Goal: Task Accomplishment & Management: Manage account settings

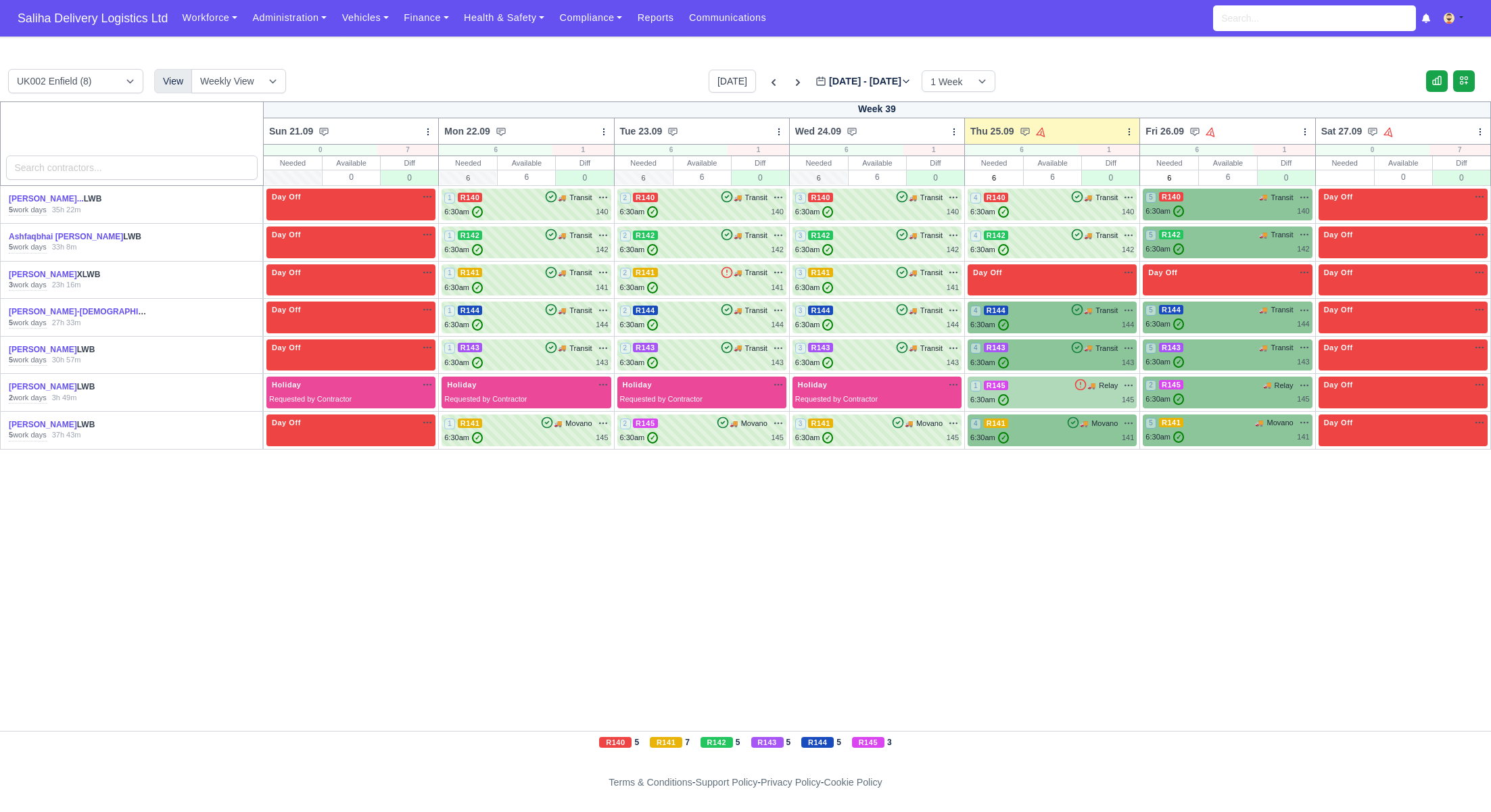
click at [1063, 377] on div "1 R145 🚚" at bounding box center [1052, 393] width 169 height 32
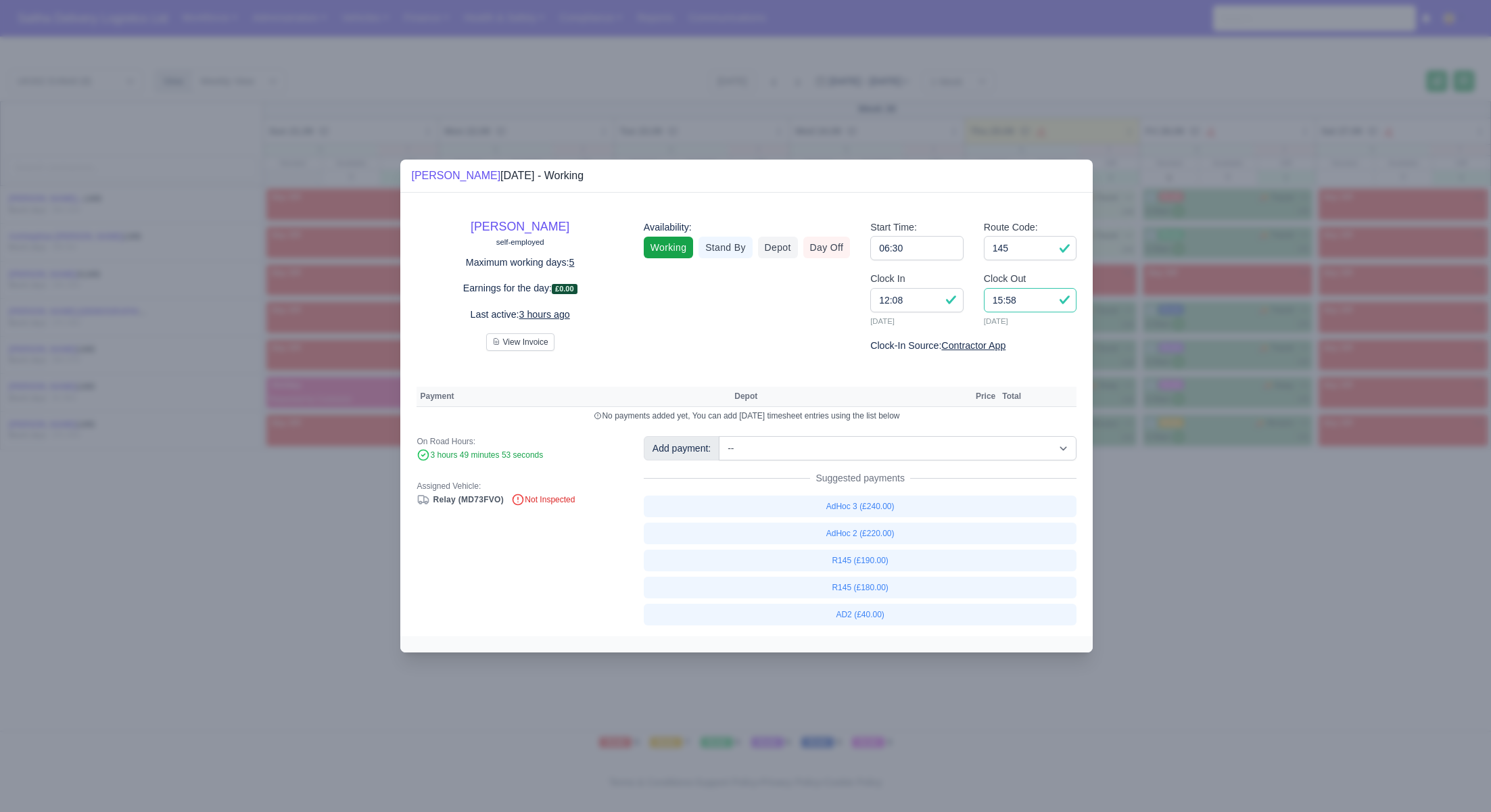
click at [1025, 308] on input "15:58" at bounding box center [1030, 300] width 93 height 24
type input "15:50"
click at [890, 590] on link "R145 (£180.00)" at bounding box center [860, 587] width 433 height 21
select select "1"
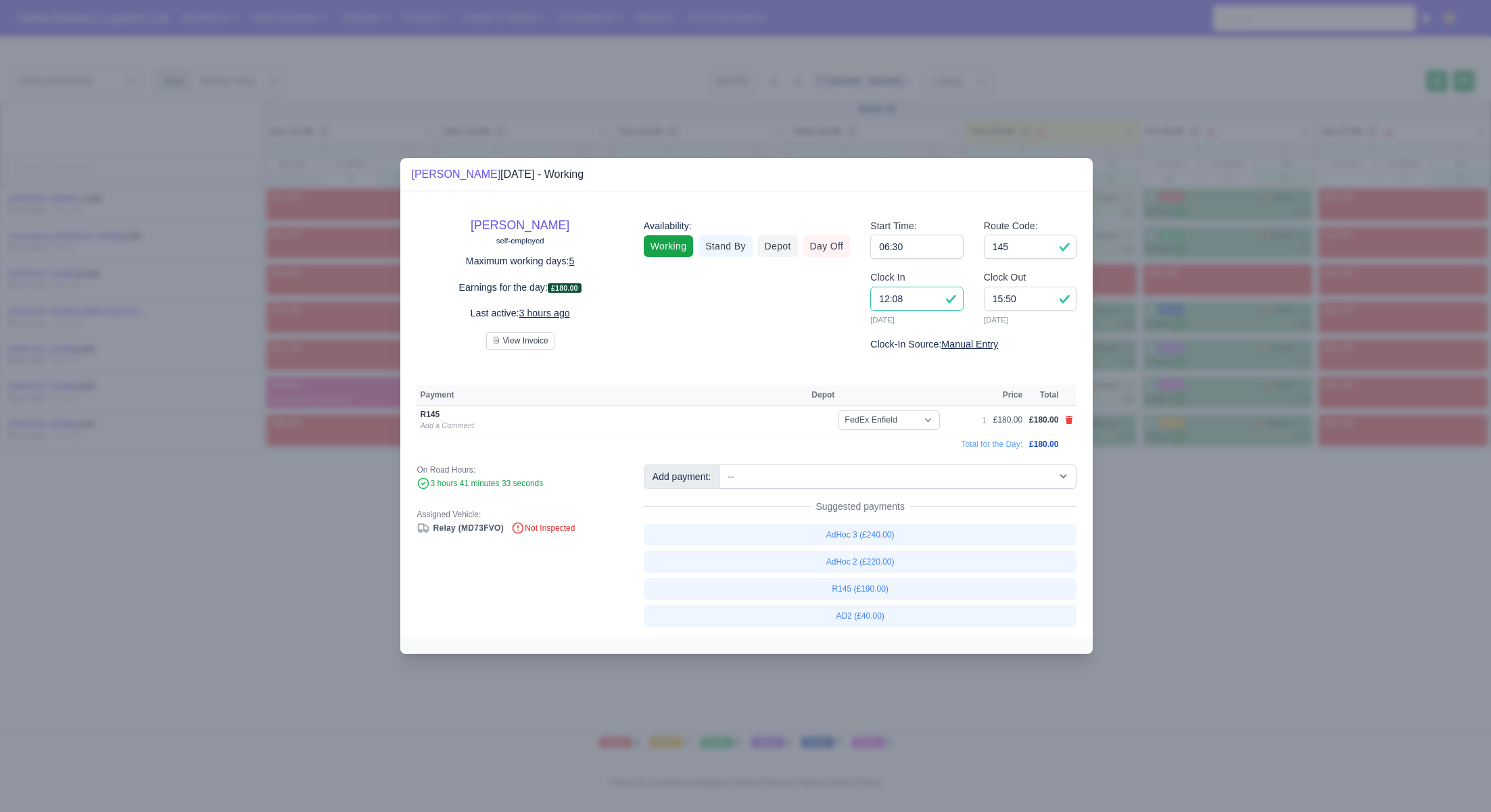
drag, startPoint x: 915, startPoint y: 305, endPoint x: 860, endPoint y: 302, distance: 55.1
click at [860, 302] on div "Clock In 12:08 25/09/2025" at bounding box center [916, 303] width 114 height 67
type input "10:00"
click at [1034, 257] on input "145" at bounding box center [1030, 247] width 93 height 24
drag, startPoint x: 1301, startPoint y: 640, endPoint x: 961, endPoint y: 339, distance: 454.1
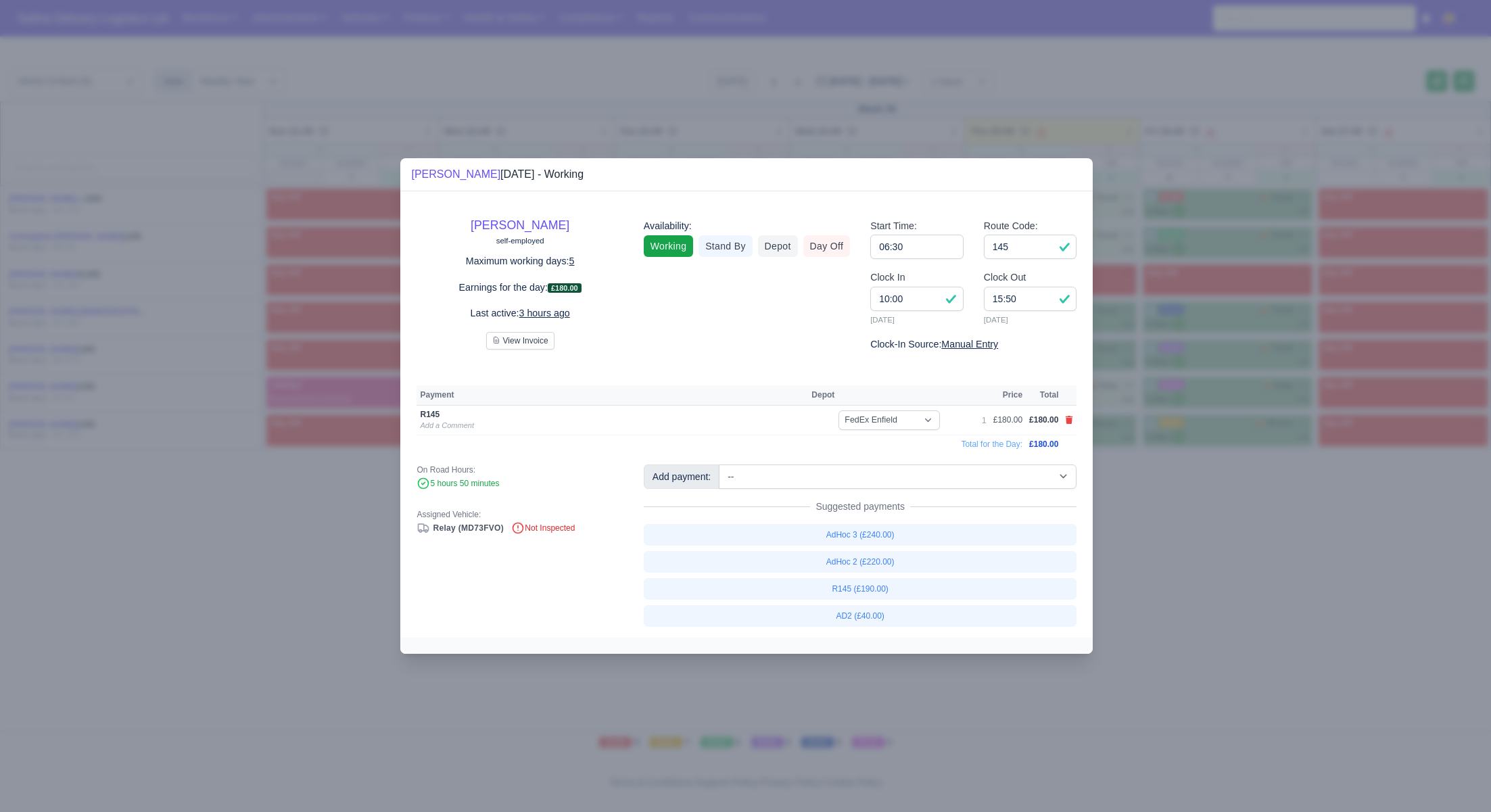
click at [1300, 640] on div at bounding box center [745, 406] width 1491 height 812
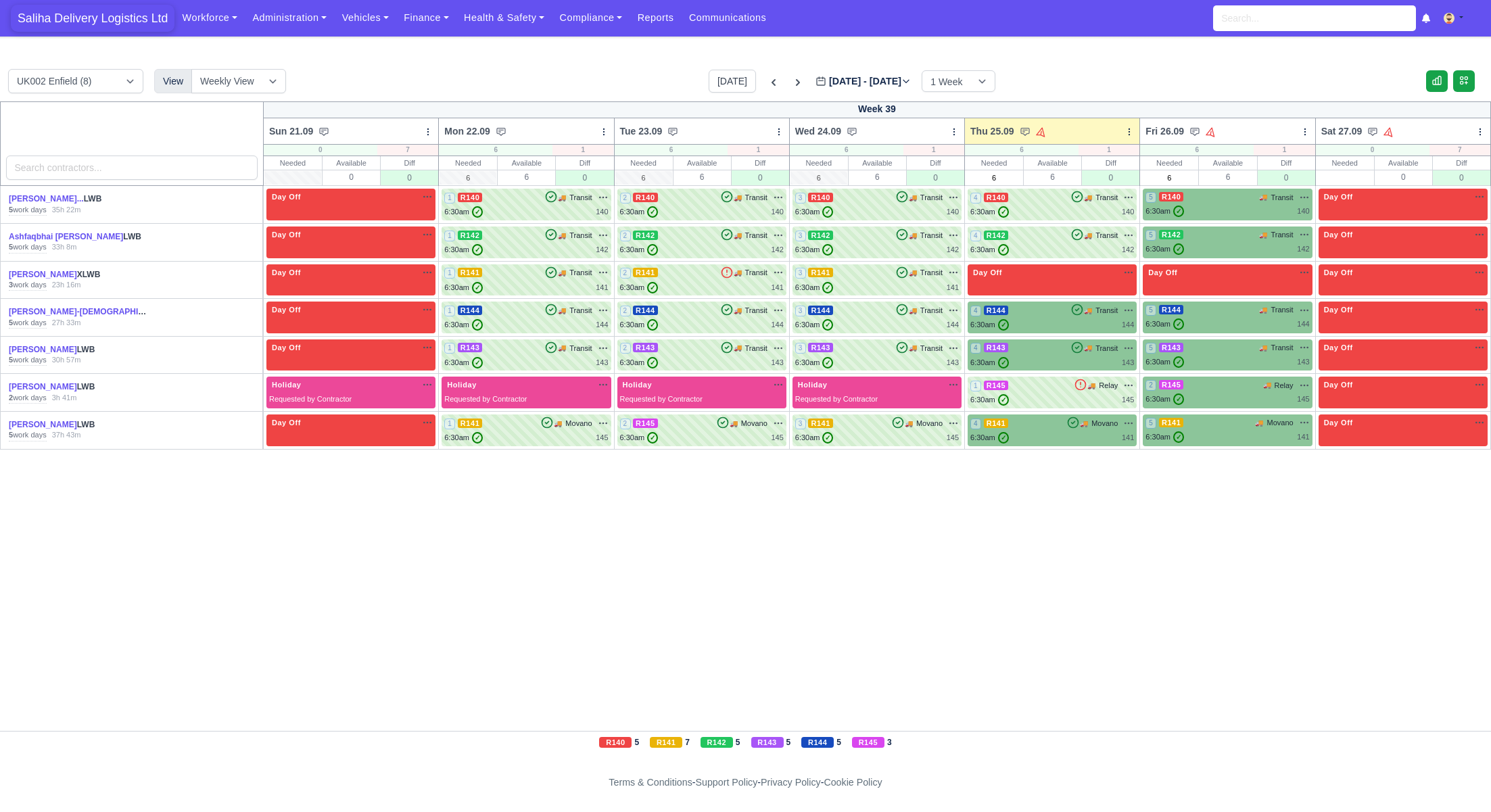
drag, startPoint x: 68, startPoint y: 19, endPoint x: 73, endPoint y: 30, distance: 12.1
click at [68, 19] on span "Saliha Delivery Logistics Ltd" at bounding box center [92, 18] width 164 height 27
click at [1353, 180] on input "text" at bounding box center [1345, 178] width 57 height 14
type input "0"
click at [1207, 507] on div "Week 39 Sun 21.09 Bulk Status Change Daily Tasks Planned Routes Service Details…" at bounding box center [745, 416] width 1491 height 629
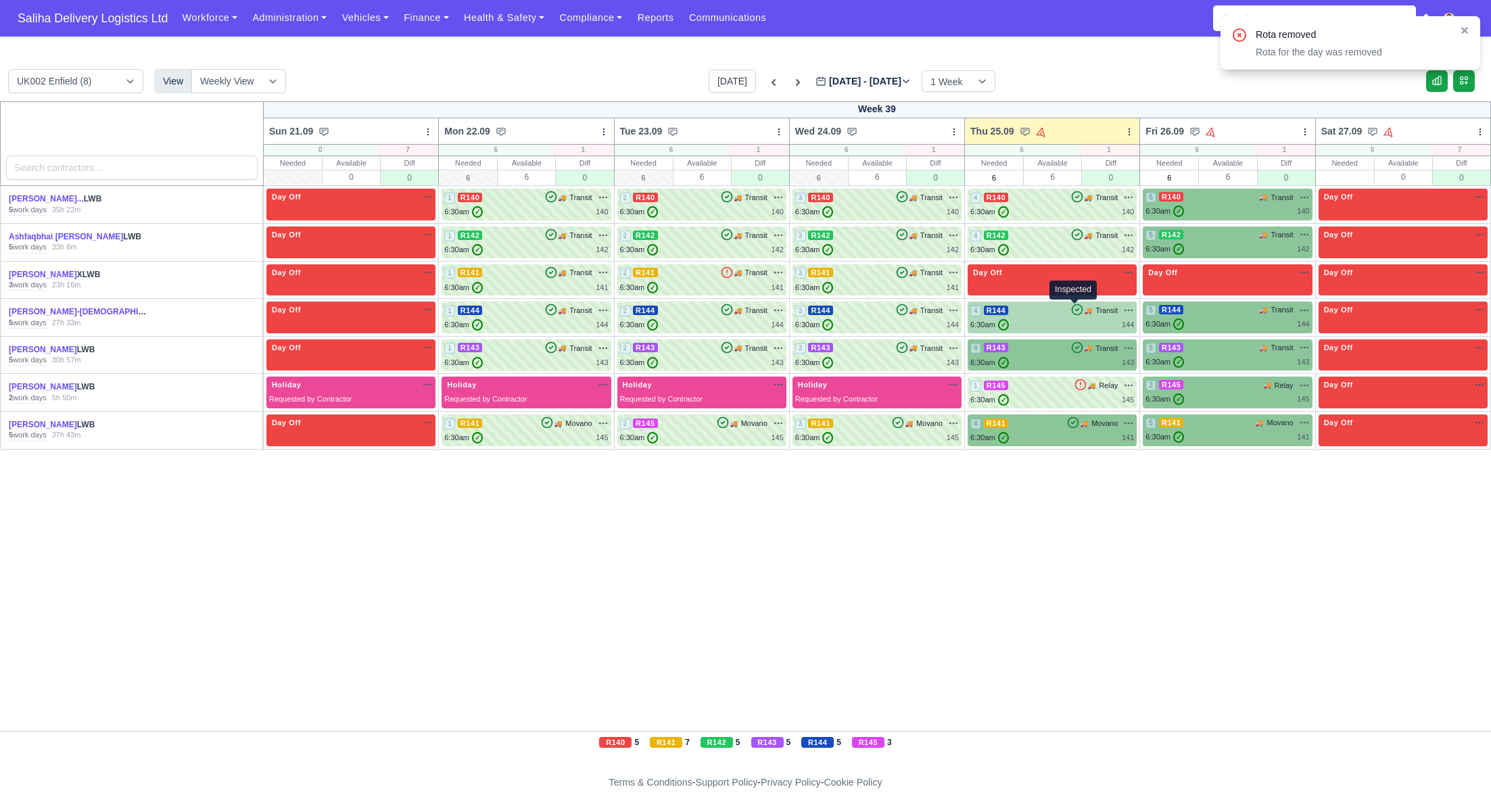
click at [1071, 310] on icon at bounding box center [1078, 309] width 14 height 14
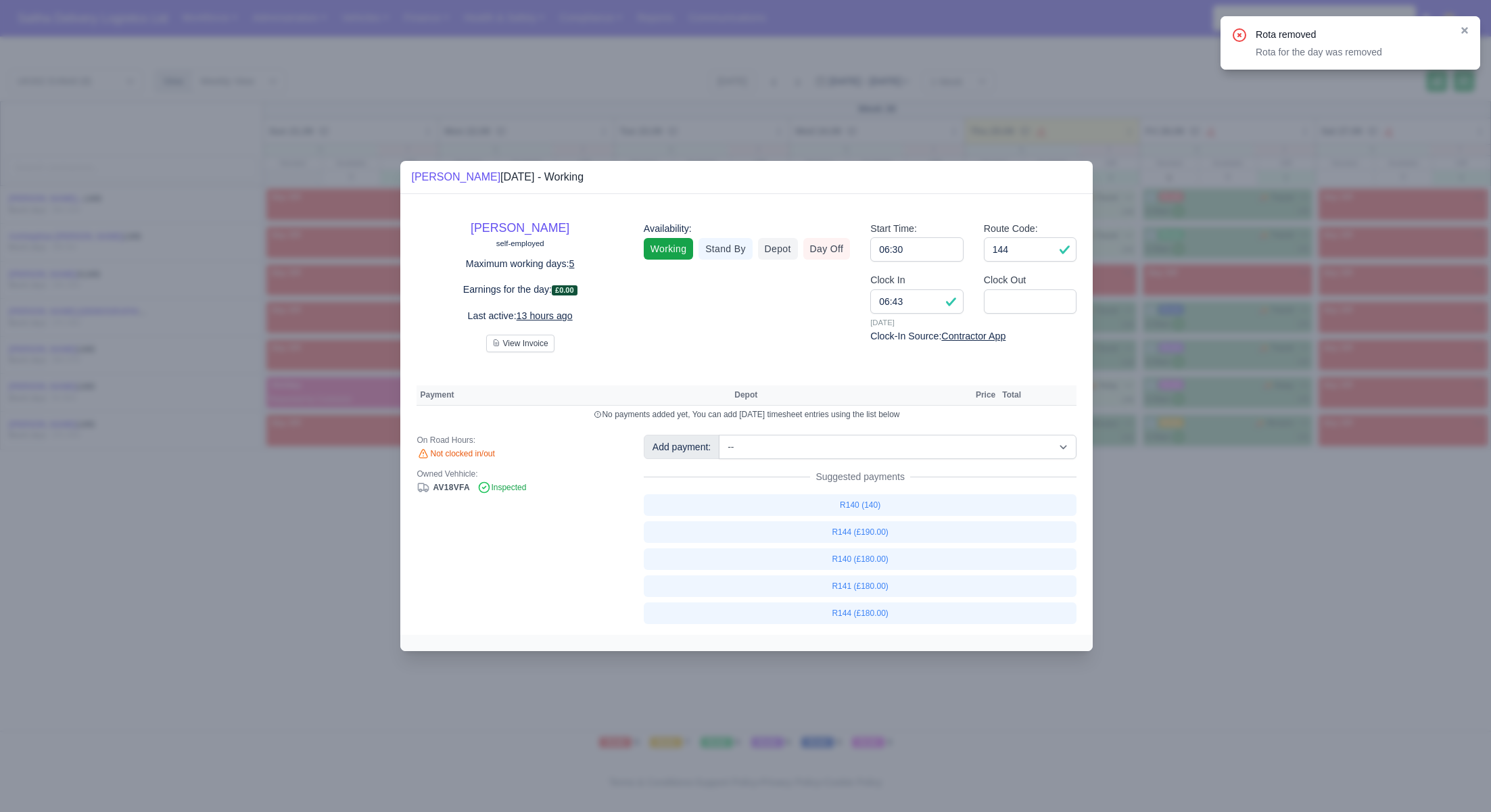
click at [1277, 517] on div at bounding box center [745, 406] width 1491 height 812
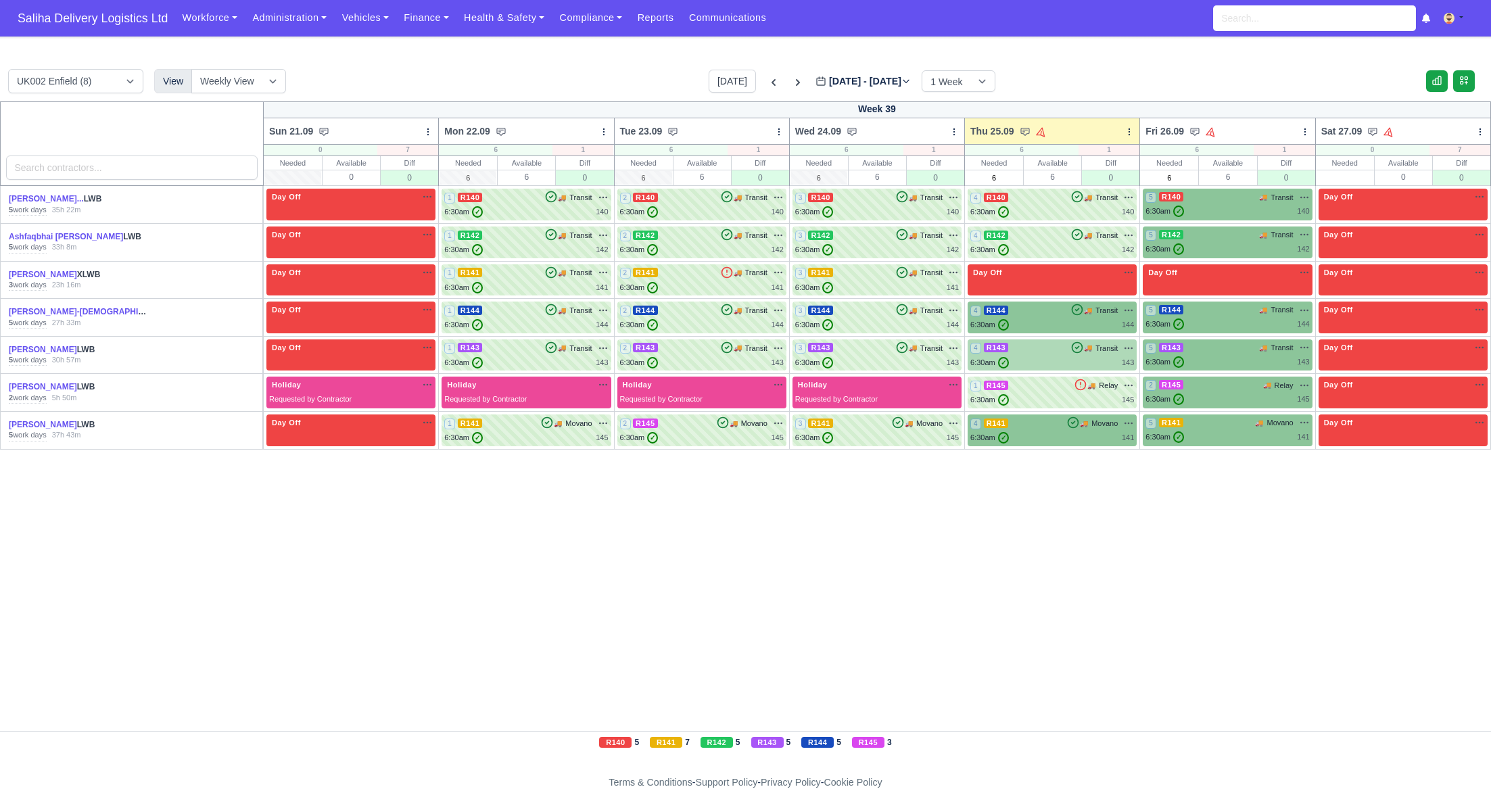
click at [1058, 346] on div "4 R143 🚚 Transit" at bounding box center [1052, 348] width 164 height 12
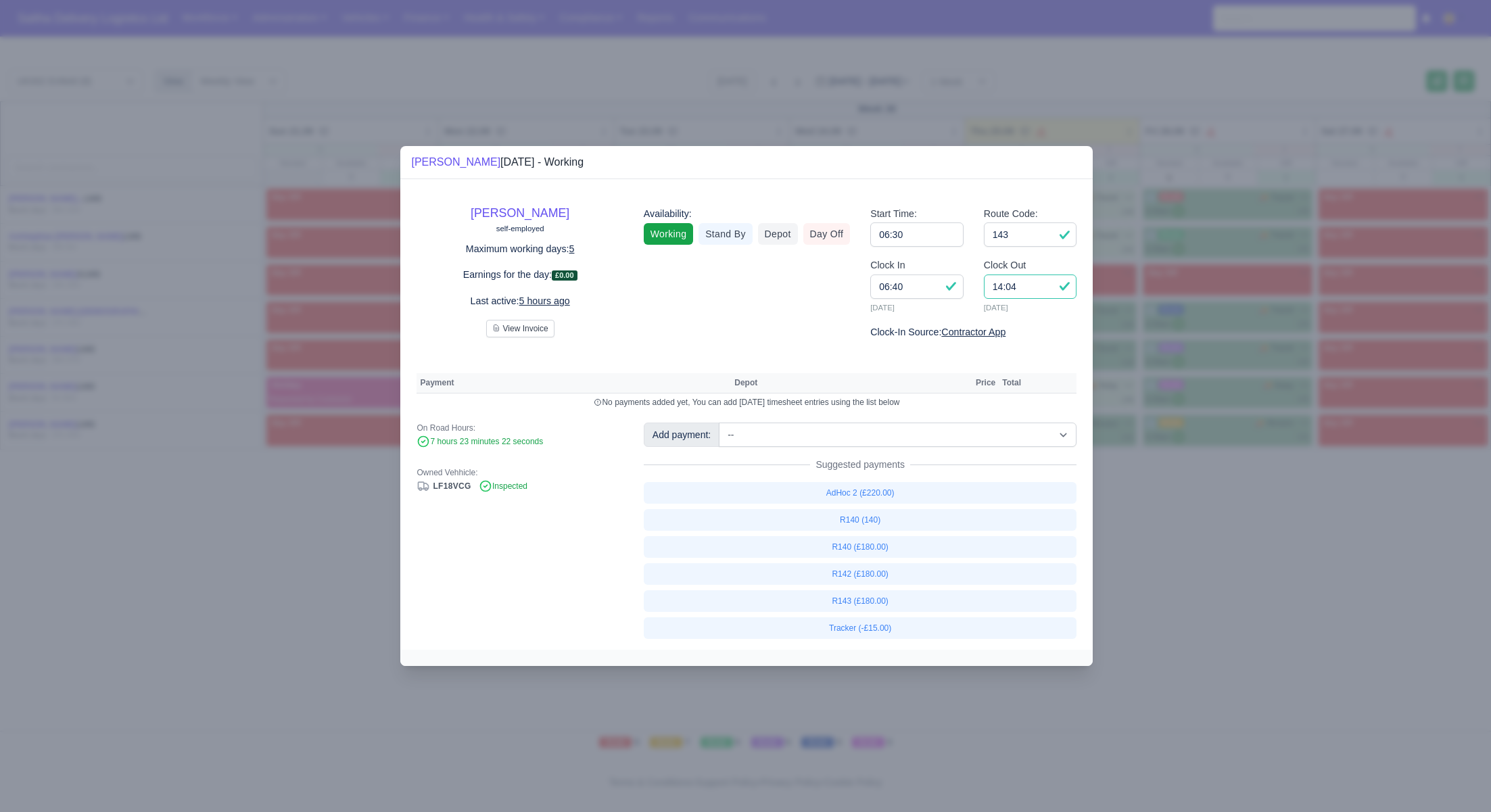
click at [1039, 291] on input "14:04" at bounding box center [1030, 286] width 93 height 24
type input "14:00"
click at [890, 600] on link "R143 (£180.00)" at bounding box center [860, 600] width 433 height 21
select select "1"
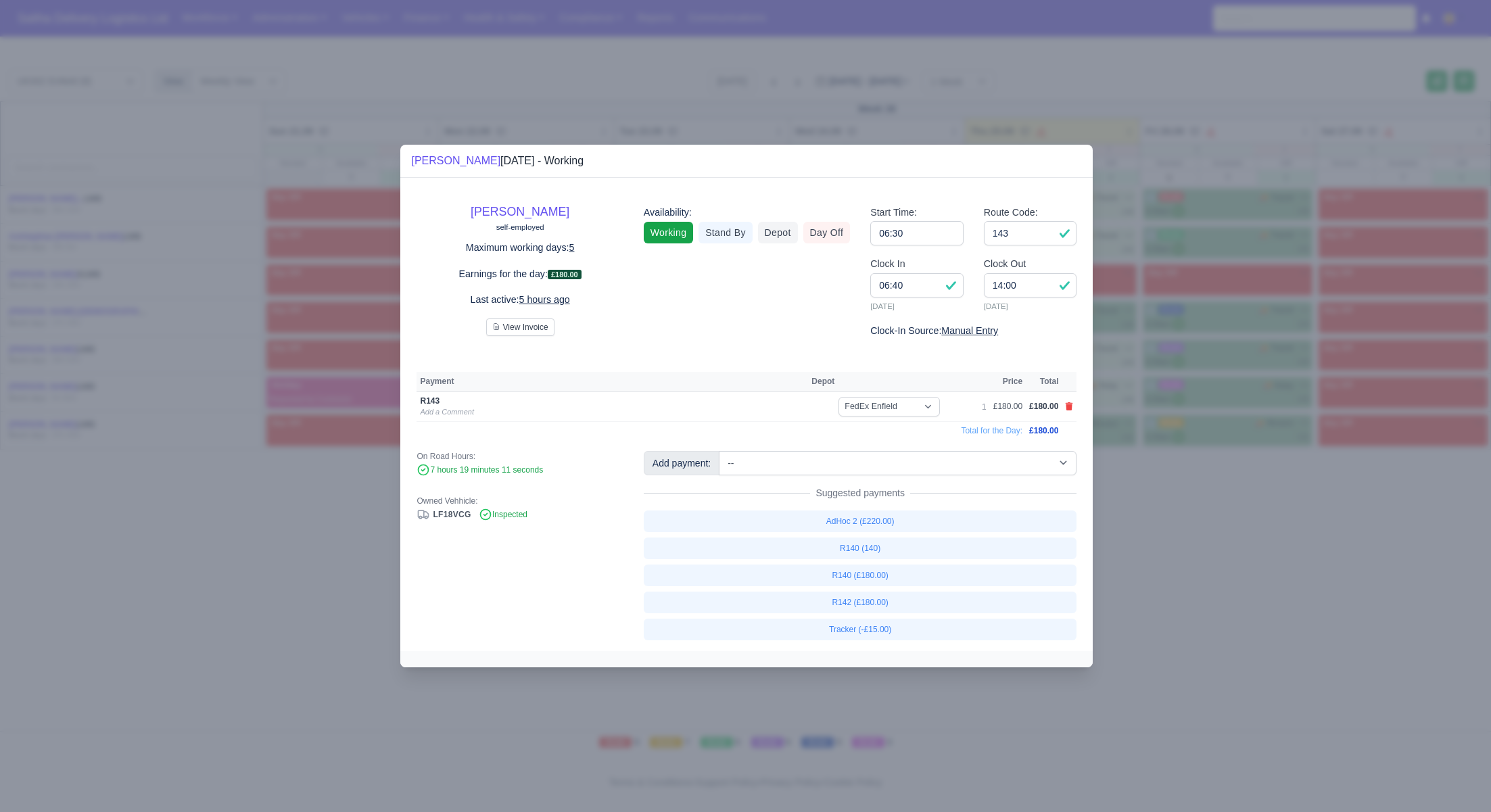
drag, startPoint x: 1229, startPoint y: 589, endPoint x: 1200, endPoint y: 533, distance: 63.1
click at [1228, 588] on div at bounding box center [745, 406] width 1491 height 812
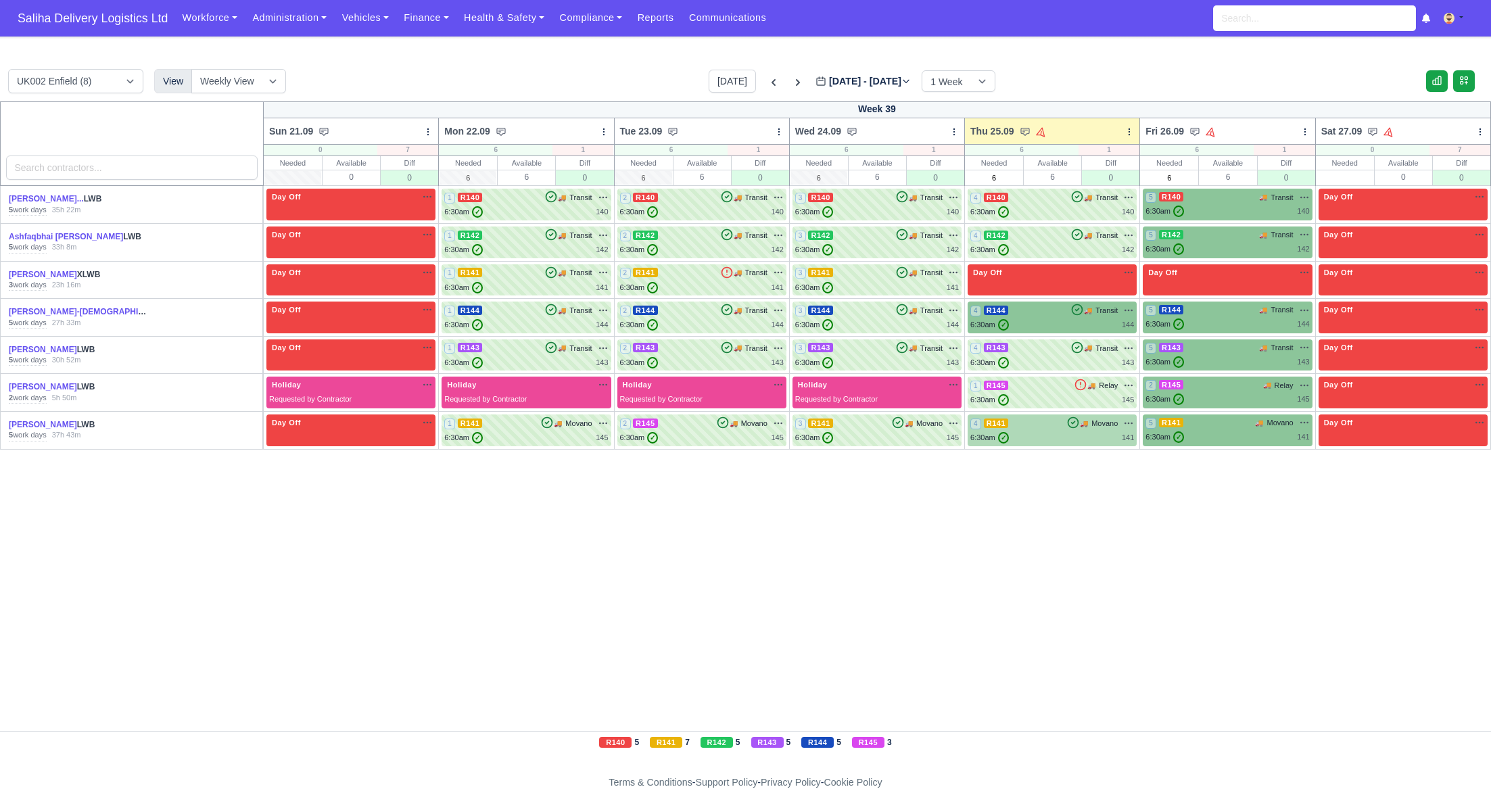
click at [1074, 429] on div "4 R141 🚚 Movano" at bounding box center [1052, 430] width 164 height 27
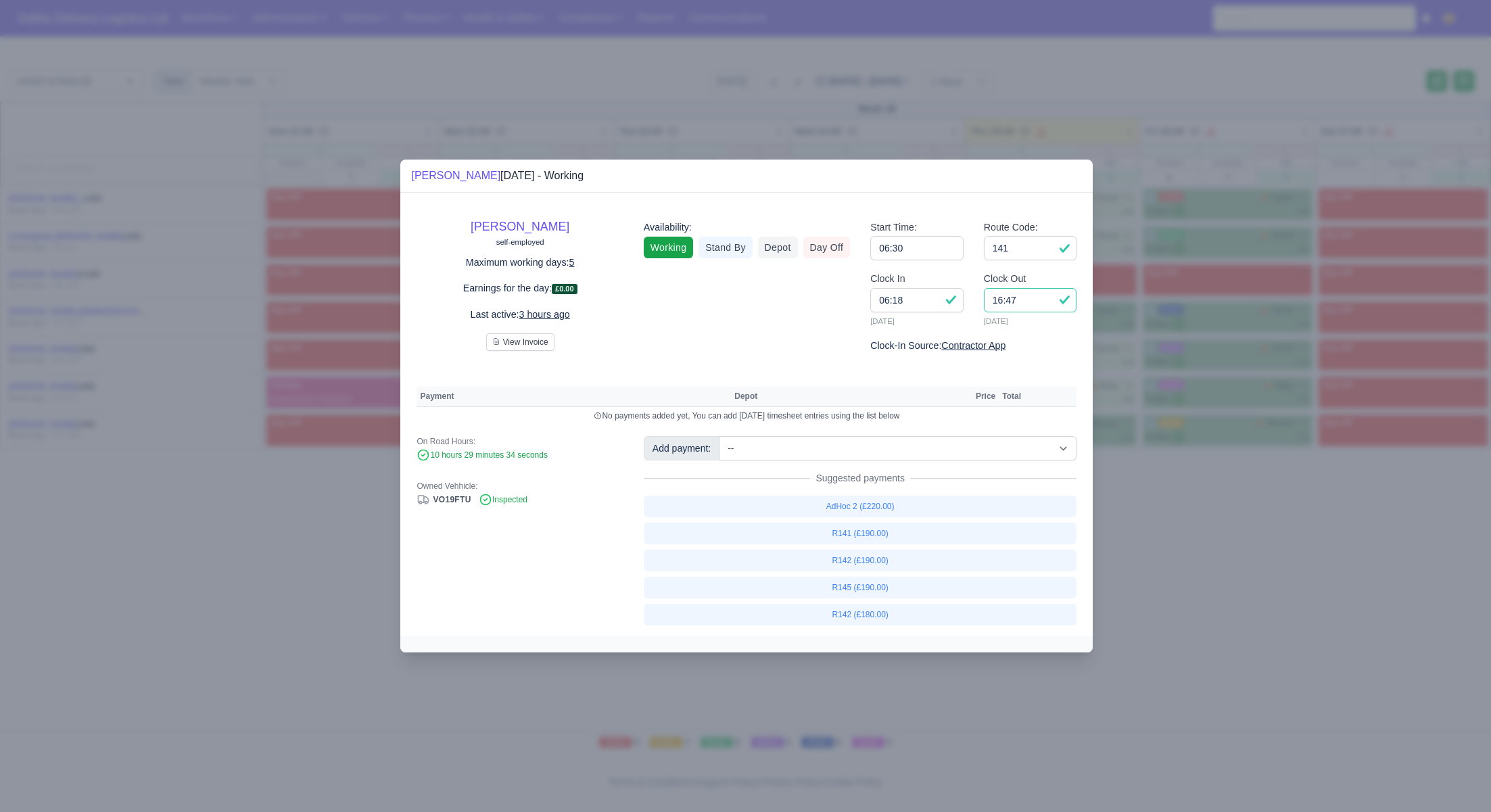
click at [1020, 296] on input "16:47" at bounding box center [1030, 300] width 93 height 24
type input "16:30"
click at [864, 538] on link "R141 (£190.00)" at bounding box center [860, 533] width 433 height 21
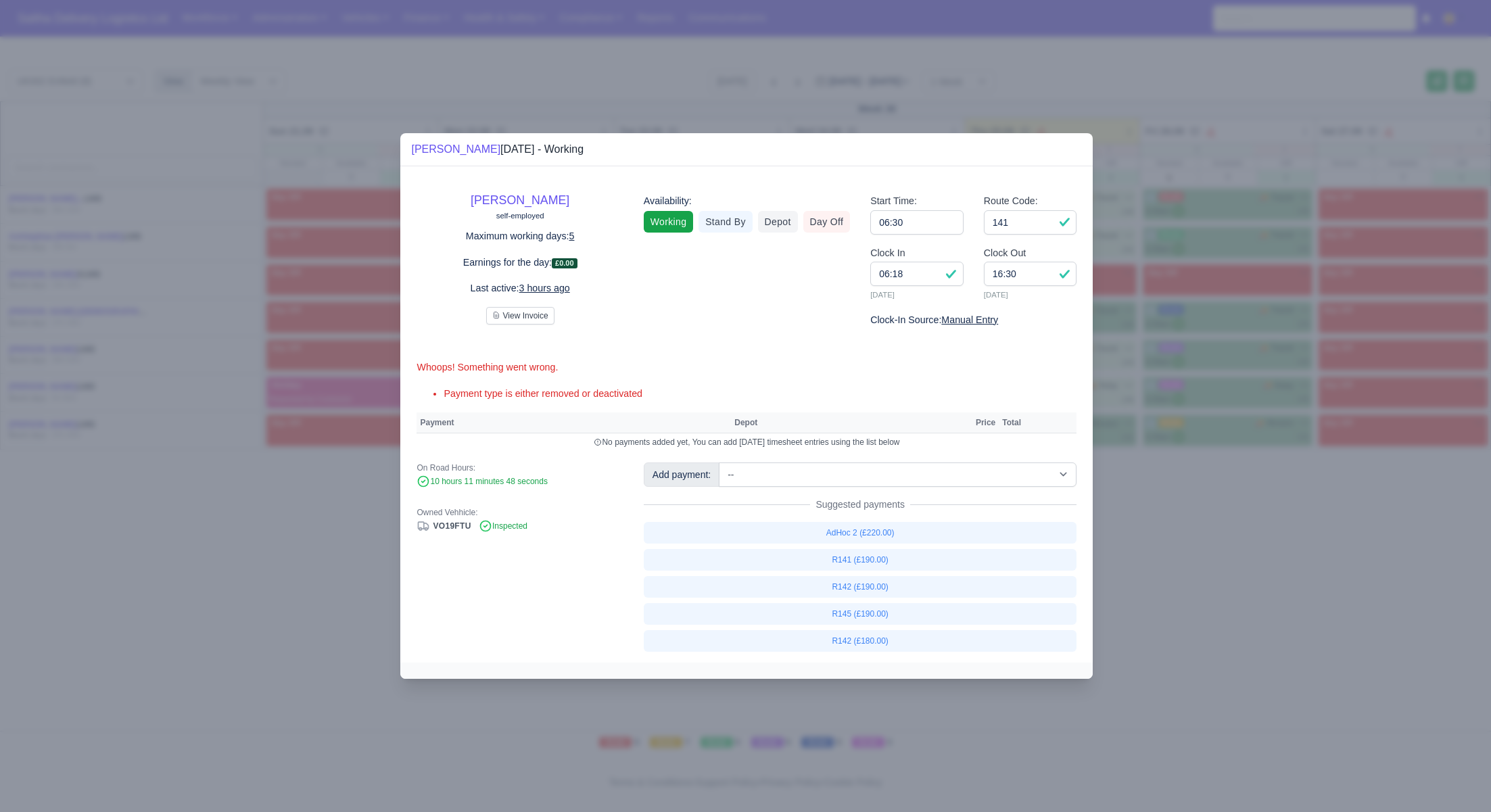
select select "1"
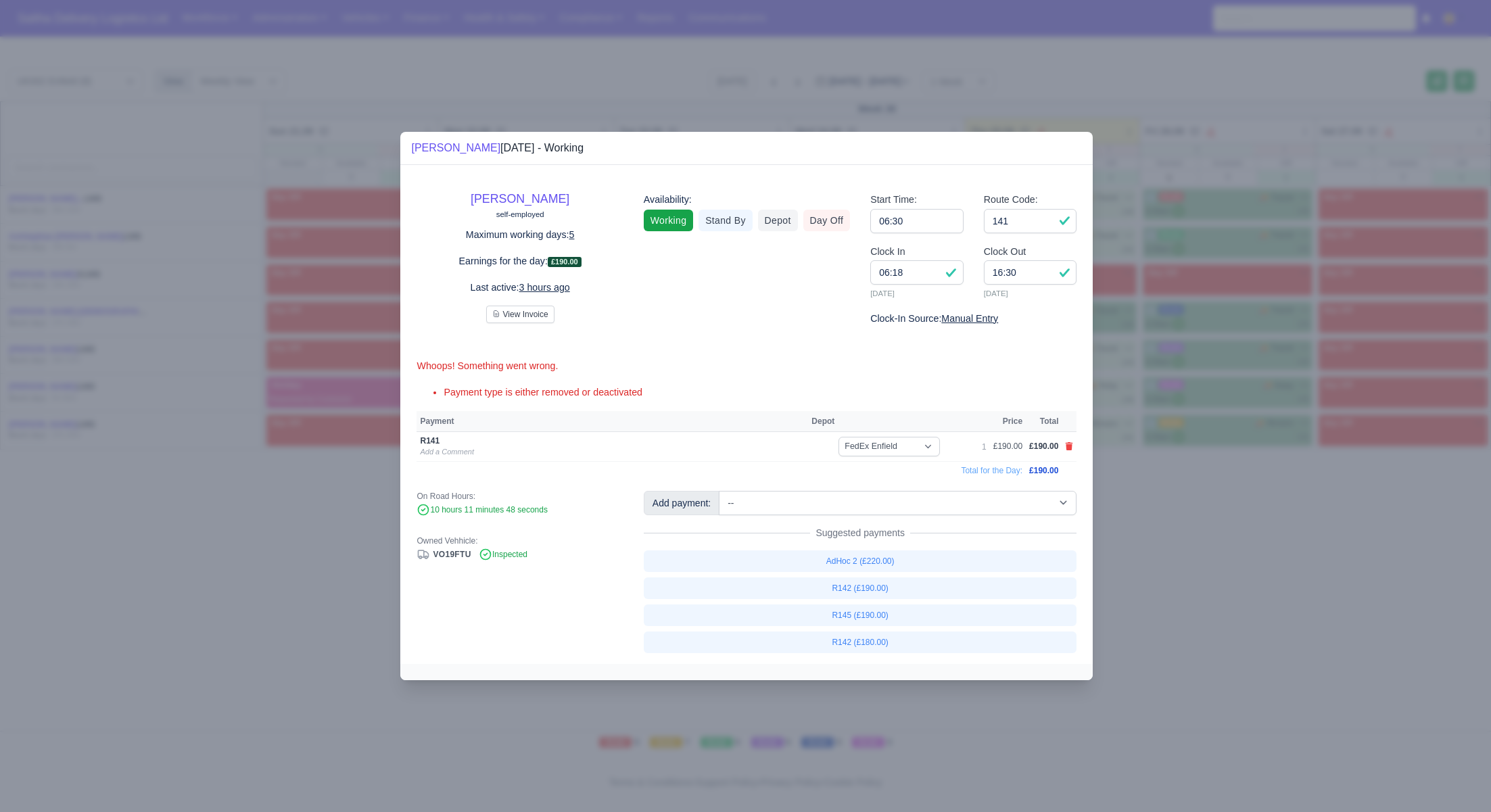
drag, startPoint x: 1149, startPoint y: 556, endPoint x: 719, endPoint y: 170, distance: 577.8
click at [1126, 531] on div at bounding box center [745, 406] width 1491 height 812
